Goal: Transaction & Acquisition: Purchase product/service

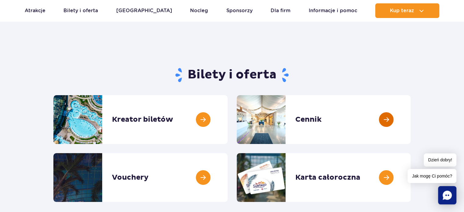
scroll to position [30, 0]
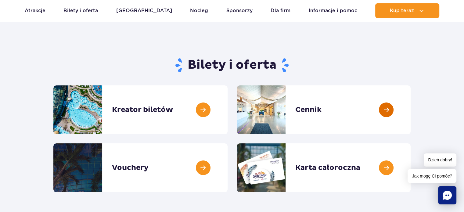
click at [410, 111] on link at bounding box center [410, 109] width 0 height 49
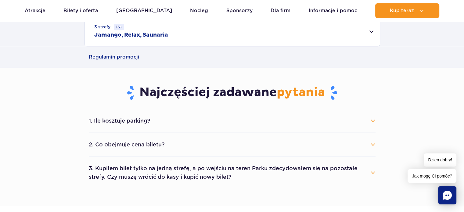
scroll to position [213, 0]
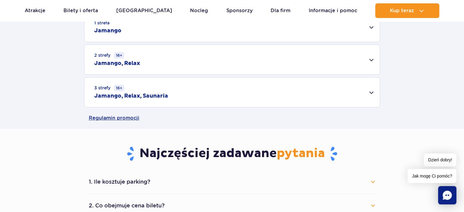
click at [373, 92] on div "3 strefy 16+ Jamango, Relax, Saunaria" at bounding box center [231, 92] width 295 height 30
